Goal: Task Accomplishment & Management: Complete application form

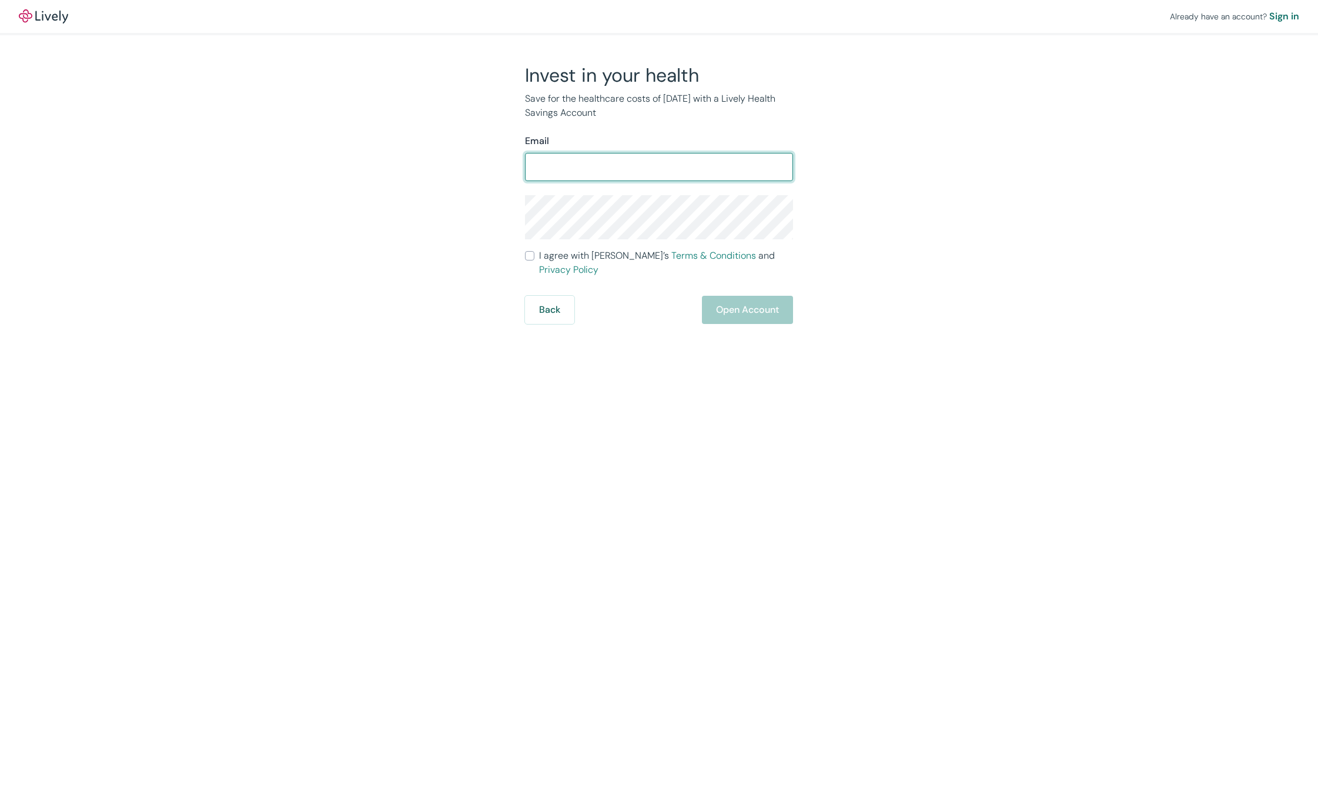
click at [907, 178] on div "Invest in your health Save for the healthcare costs of [DATE] with a Lively Hea…" at bounding box center [652, 193] width 564 height 260
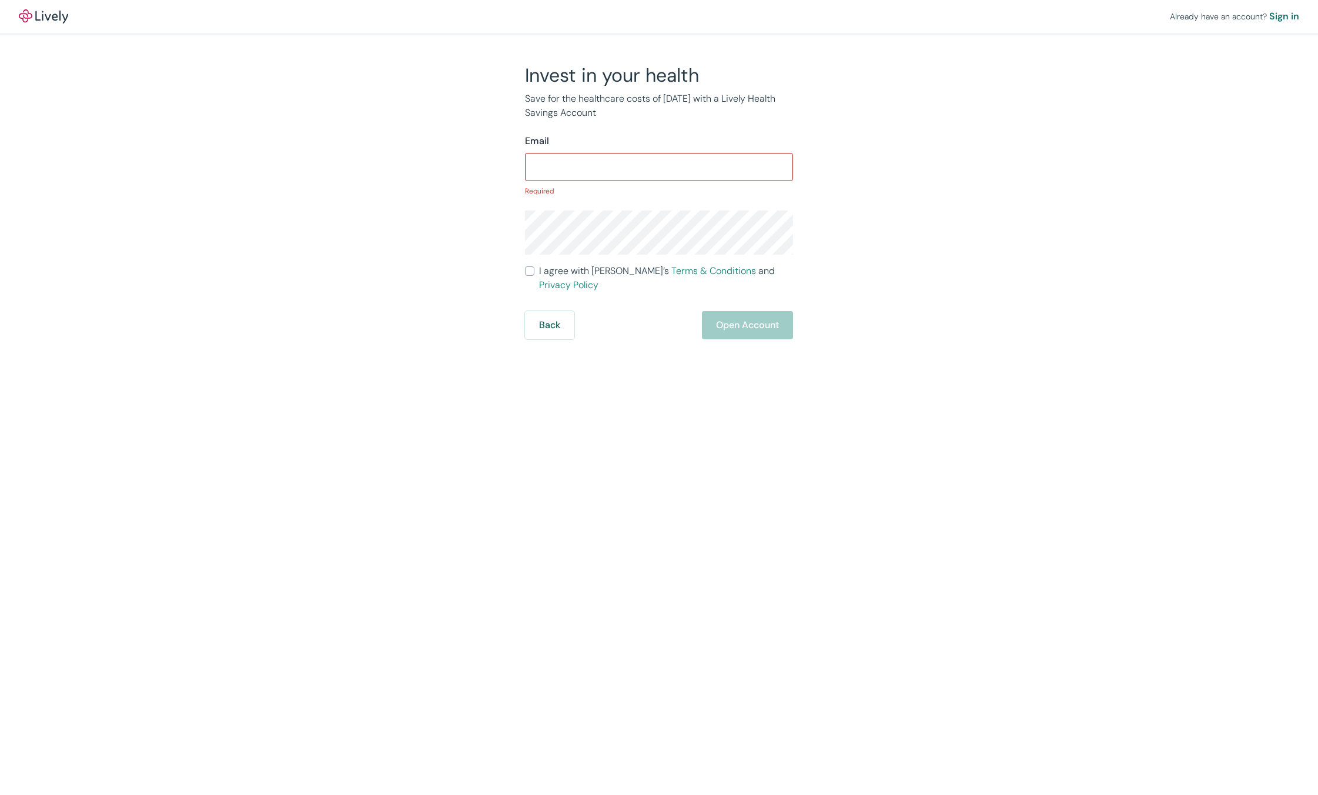
click at [590, 163] on input "Email" at bounding box center [659, 167] width 268 height 24
click at [460, 190] on div "Invest in your health Save for the healthcare costs of [DATE] with a Lively Hea…" at bounding box center [652, 201] width 564 height 276
click at [603, 185] on div "Email ​ Required" at bounding box center [659, 165] width 268 height 62
click at [615, 171] on input "Email" at bounding box center [659, 167] width 268 height 24
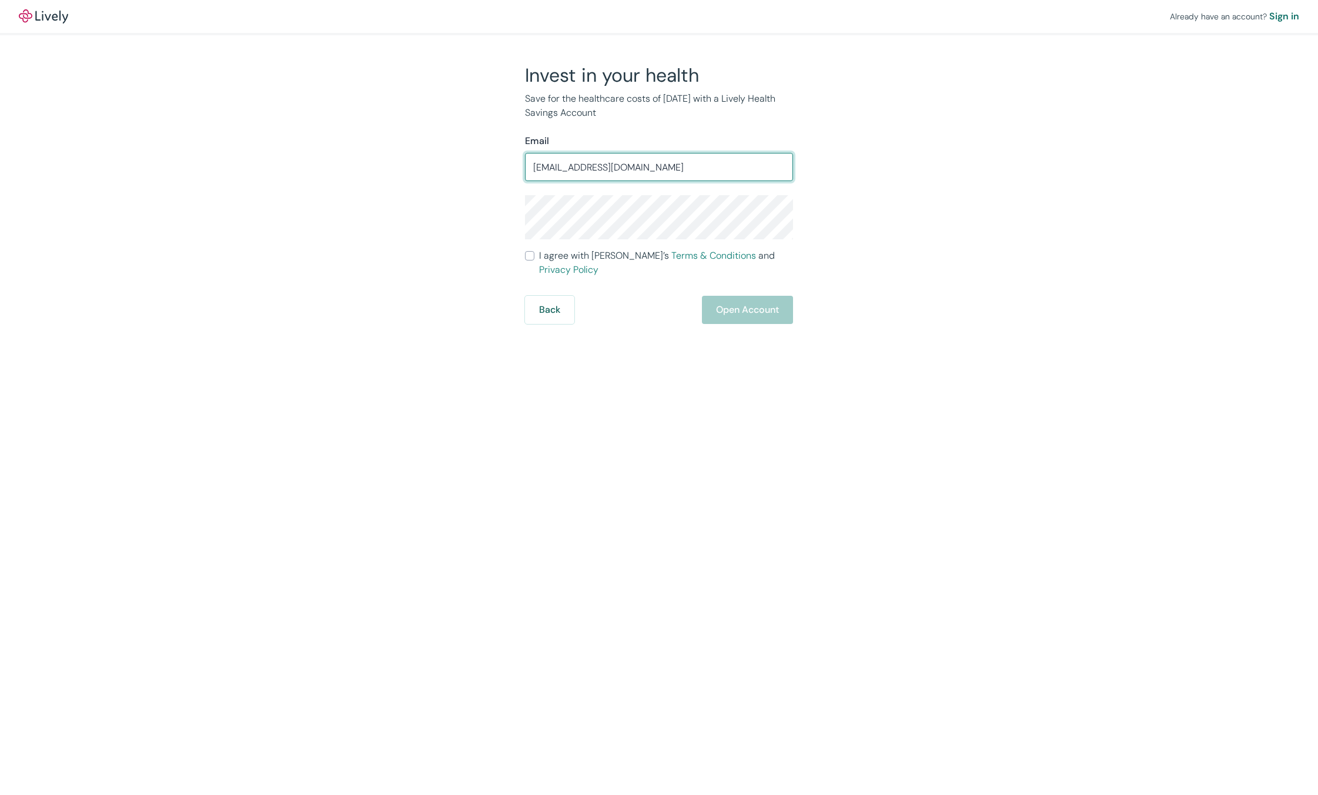
type input "[EMAIL_ADDRESS][DOMAIN_NAME]"
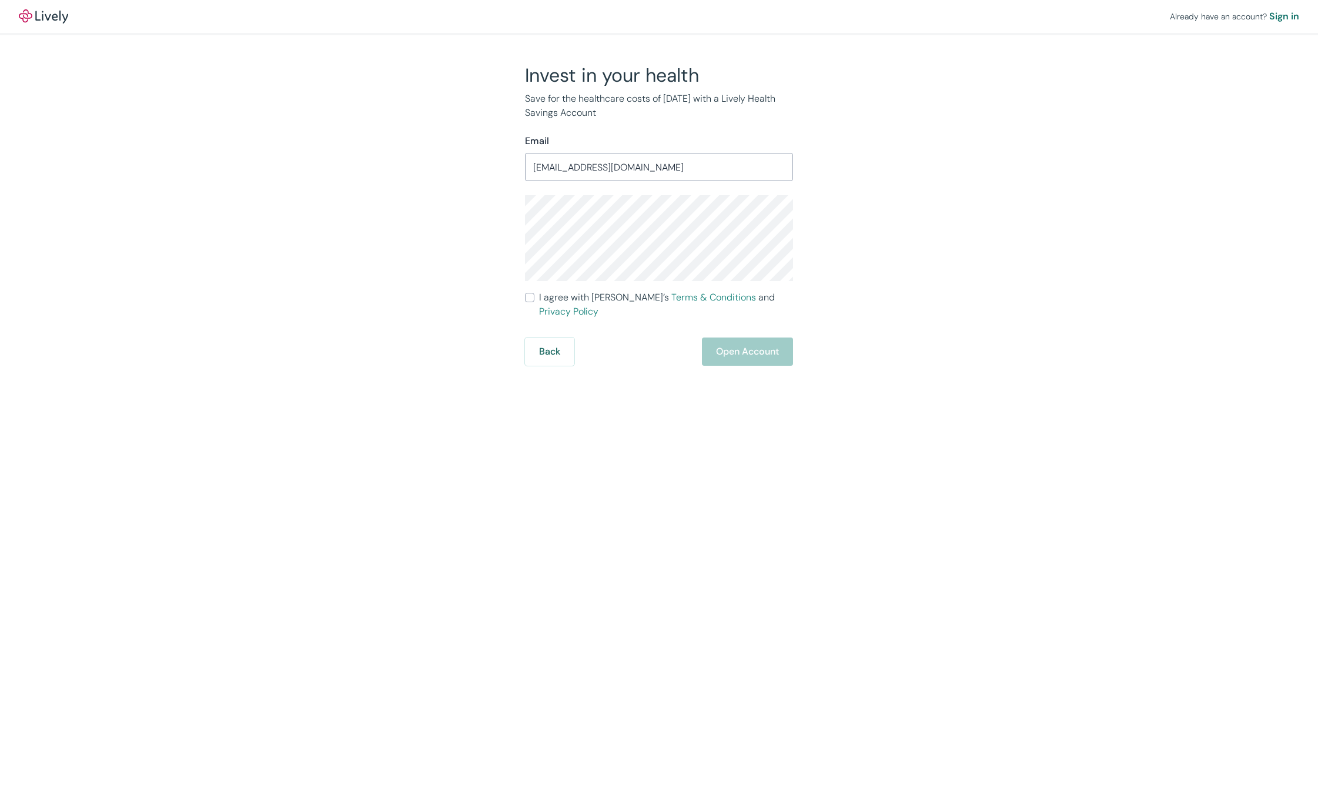
click at [586, 295] on span "I agree with Lively’s Terms & Conditions and Privacy Policy" at bounding box center [666, 304] width 254 height 28
click at [534, 295] on input "I agree with Lively’s Terms & Conditions and Privacy Policy" at bounding box center [529, 297] width 9 height 9
checkbox input "true"
drag, startPoint x: 764, startPoint y: 335, endPoint x: 827, endPoint y: 335, distance: 62.9
click at [764, 337] on button "Open Account" at bounding box center [747, 351] width 91 height 28
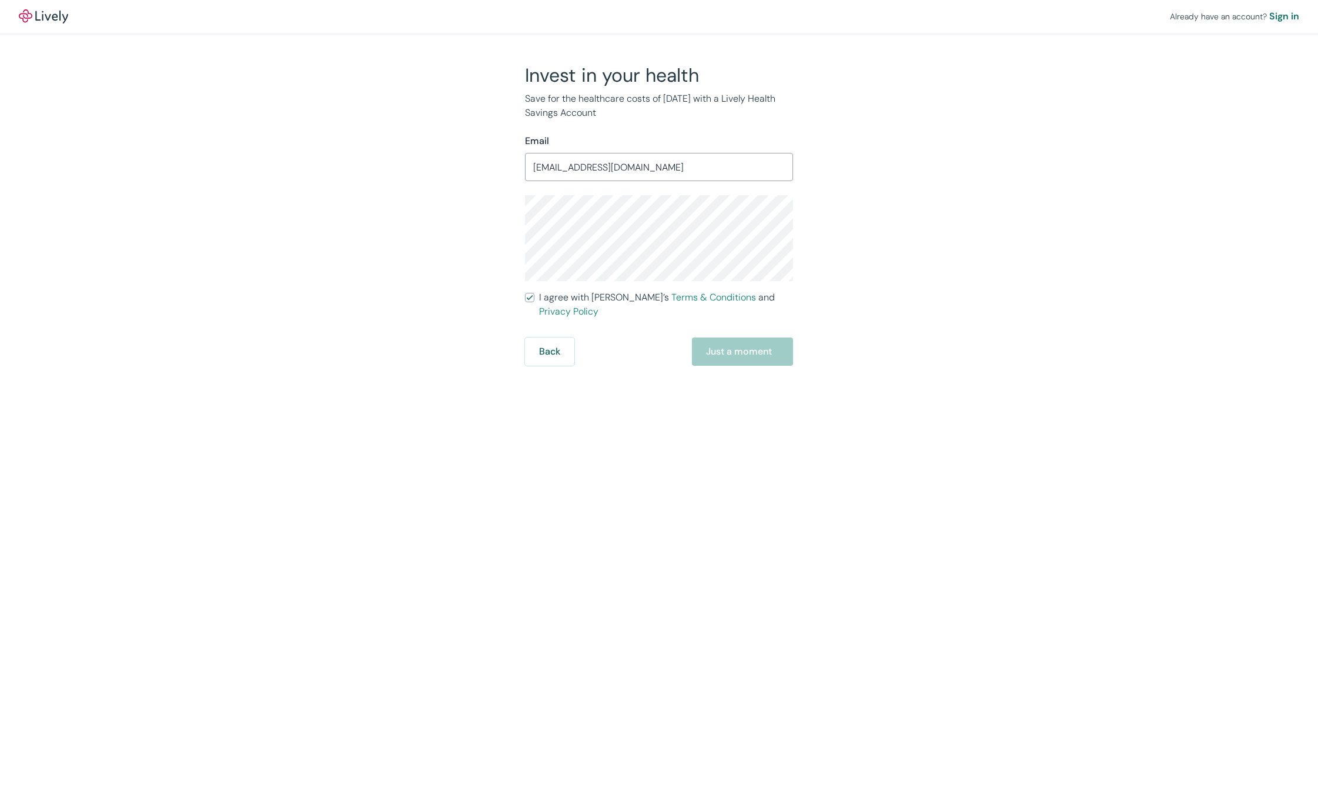
click at [894, 246] on div "Invest in your health Save for the healthcare costs of [DATE] with a Lively Hea…" at bounding box center [652, 214] width 564 height 302
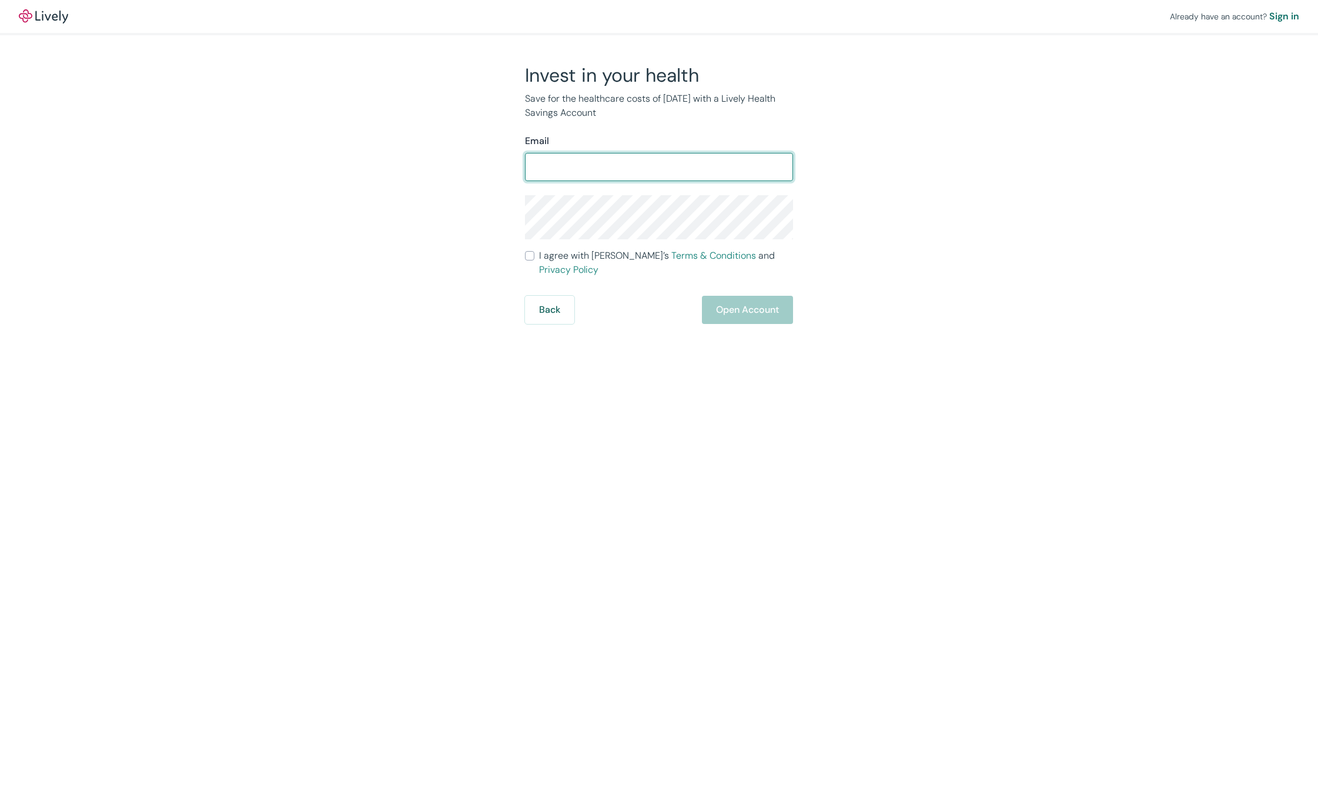
type input "jacob.mark@kennongreen.com"
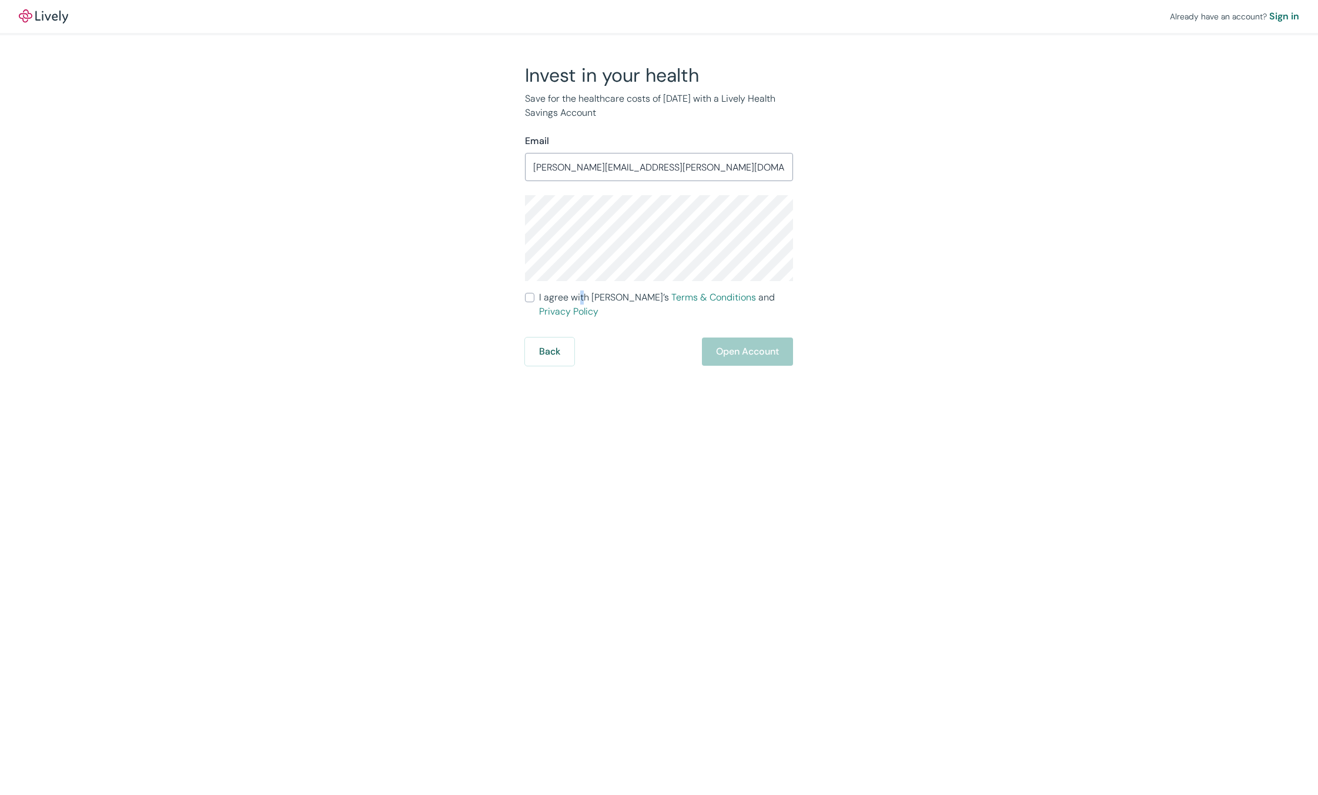
click at [581, 296] on span "I agree with Lively’s Terms & Conditions and Privacy Policy" at bounding box center [666, 304] width 254 height 28
click at [531, 299] on input "I agree with Lively’s Terms & Conditions and Privacy Policy" at bounding box center [529, 297] width 9 height 9
checkbox input "true"
click at [772, 337] on button "Open Account" at bounding box center [747, 351] width 91 height 28
